Goal: Information Seeking & Learning: Stay updated

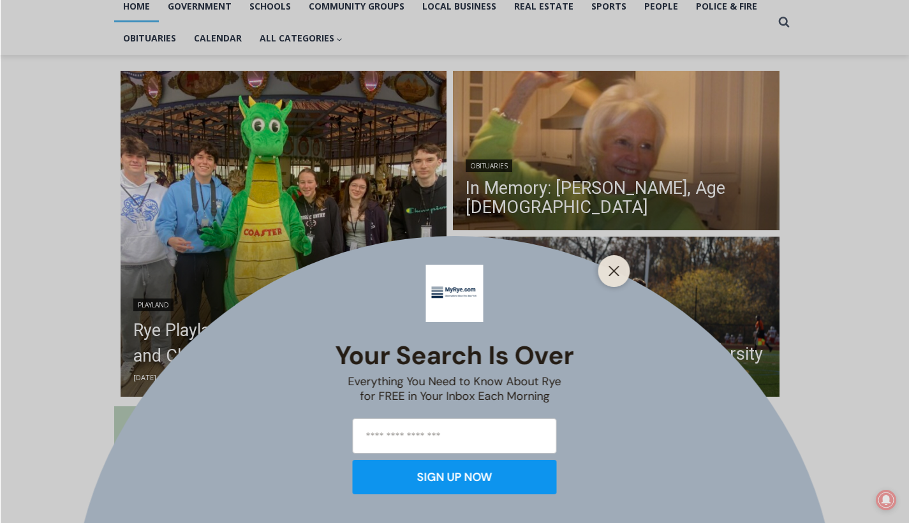
scroll to position [288, 0]
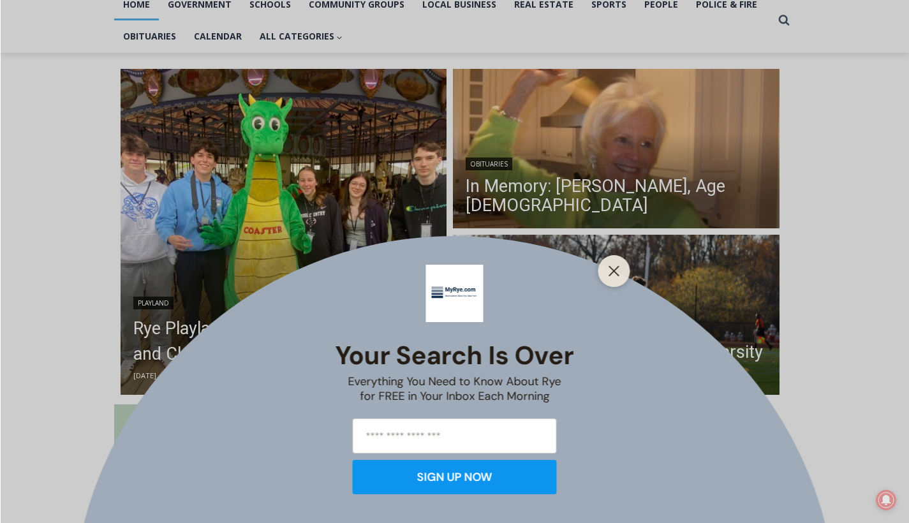
click at [516, 264] on div "Your Search is Over Everything You Need to Know About Rye for FREE in Your Inbo…" at bounding box center [454, 261] width 909 height 523
click at [695, 263] on div "Your Search is Over Everything You Need to Know About Rye for FREE in Your Inbo…" at bounding box center [454, 261] width 909 height 523
click at [628, 274] on div at bounding box center [614, 271] width 32 height 32
click at [618, 274] on line "Close" at bounding box center [613, 271] width 9 height 9
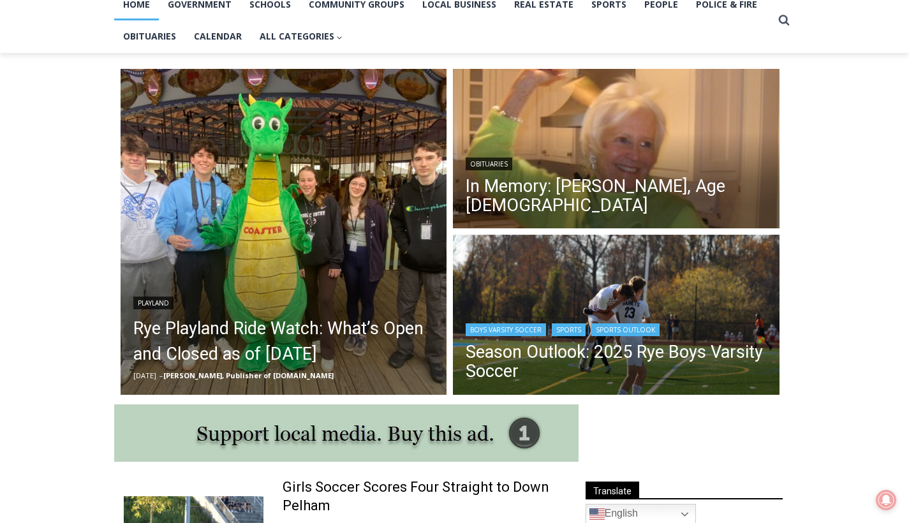
click at [649, 281] on img "Read More Season Outlook: 2025 Rye Boys Varsity Soccer" at bounding box center [616, 316] width 327 height 163
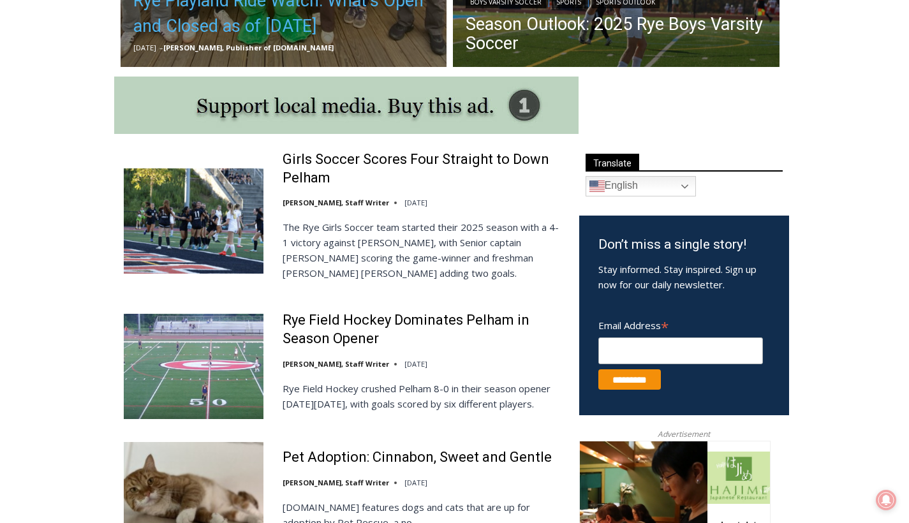
scroll to position [617, 0]
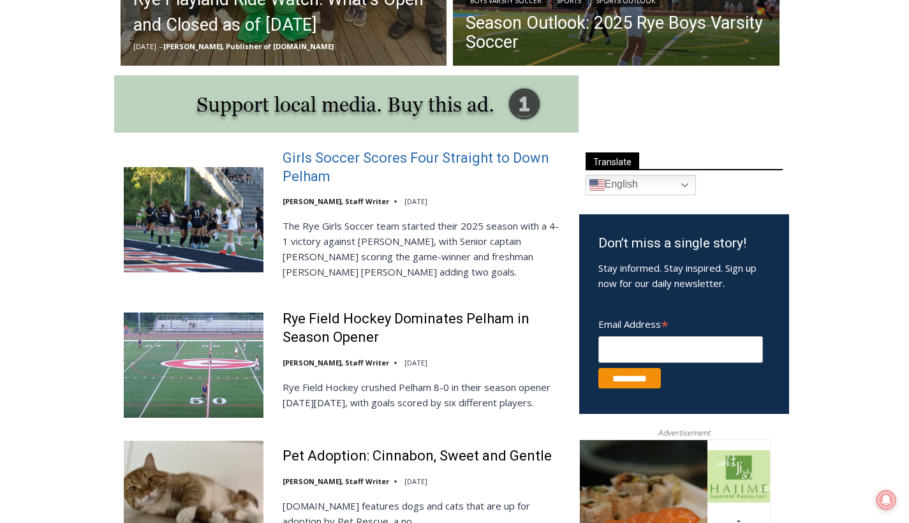
click at [334, 154] on link "Girls Soccer Scores Four Straight to Down Pelham" at bounding box center [423, 167] width 280 height 36
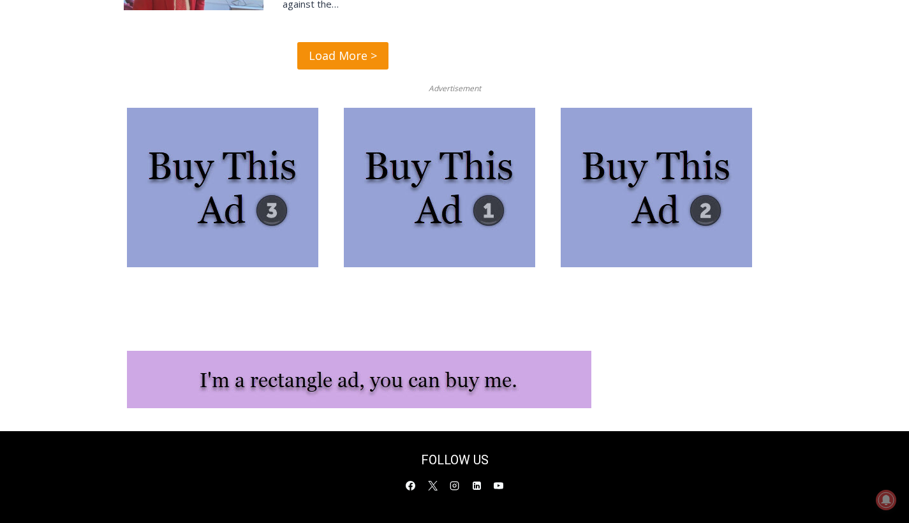
scroll to position [3403, 0]
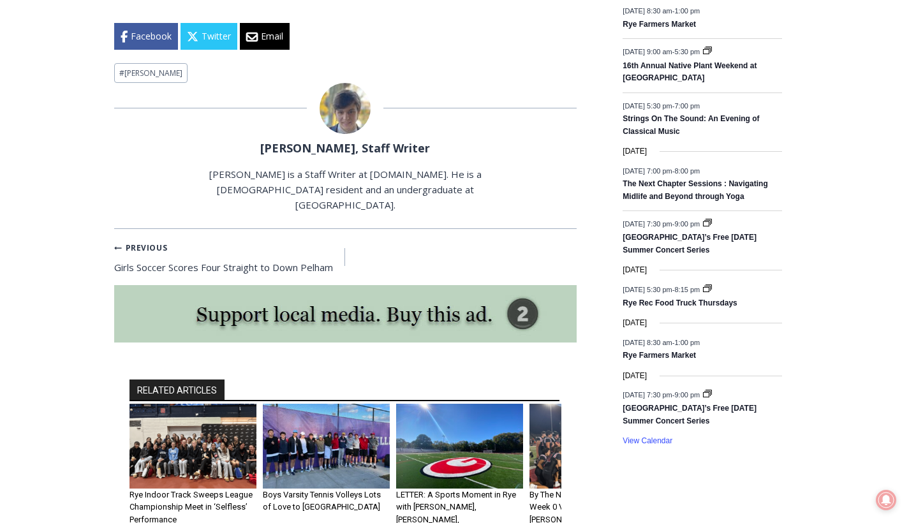
scroll to position [1784, 0]
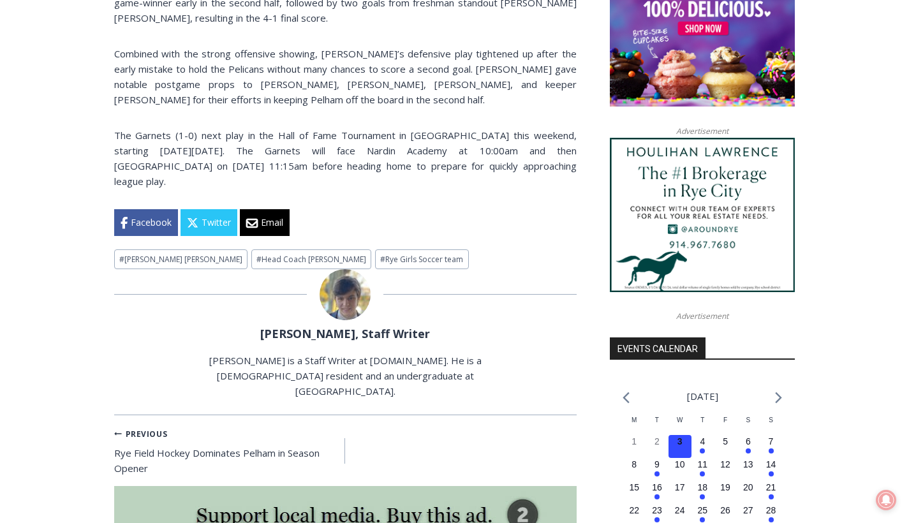
scroll to position [1141, 0]
